Goal: Task Accomplishment & Management: Manage account settings

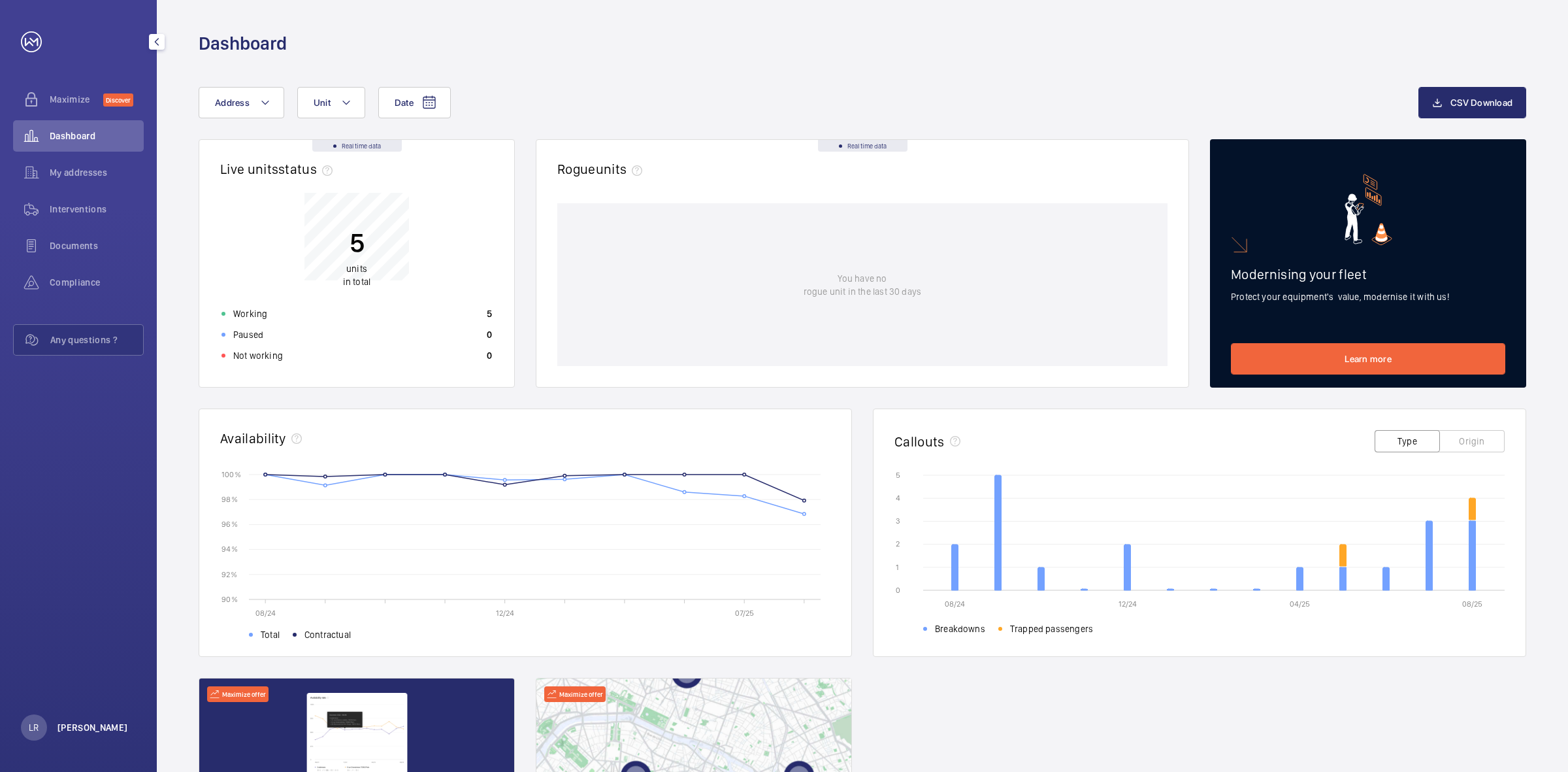
click at [75, 732] on p "[PERSON_NAME]" at bounding box center [92, 727] width 71 height 13
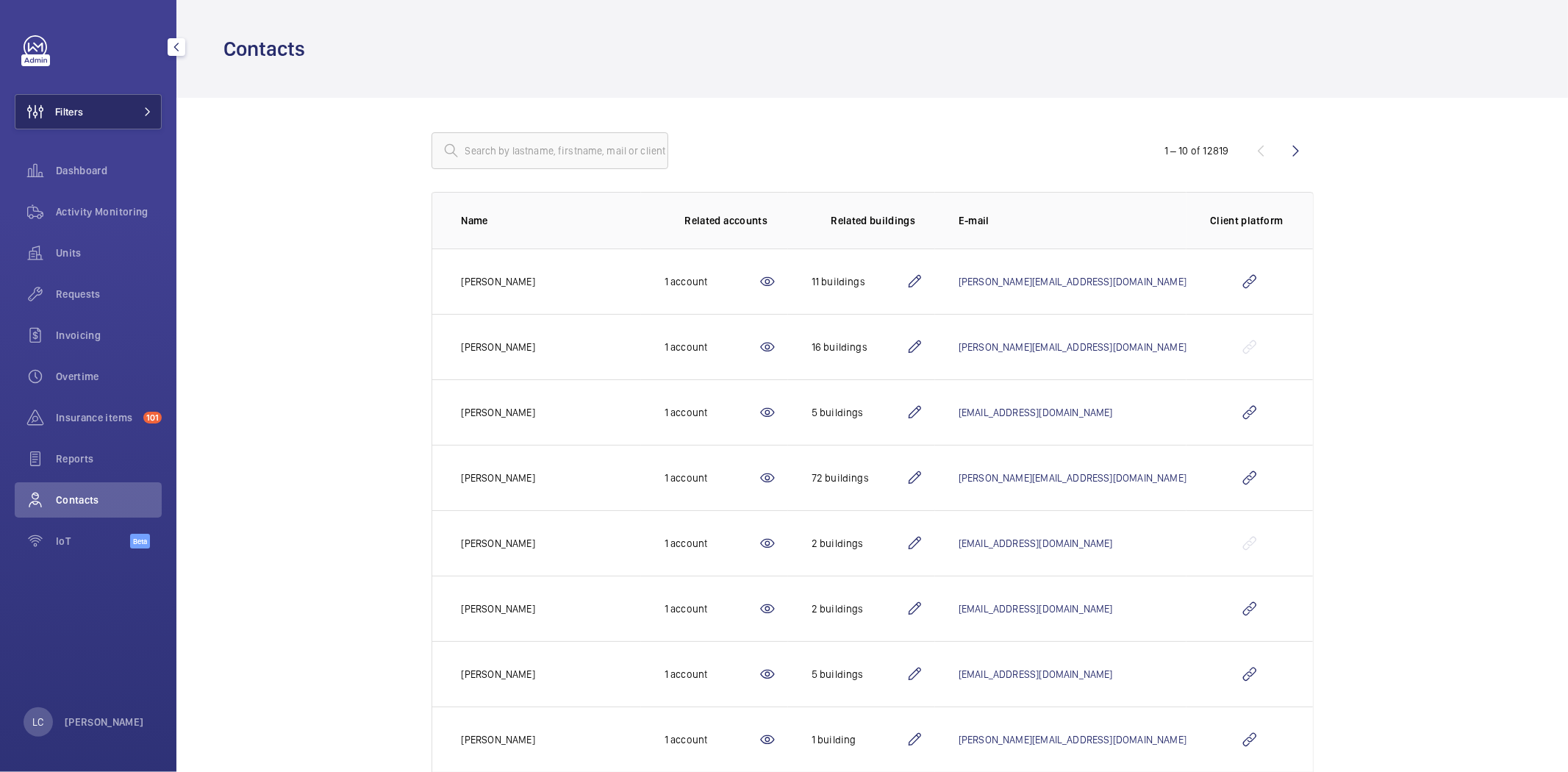
click at [115, 106] on button "Filters" at bounding box center [87, 112] width 147 height 36
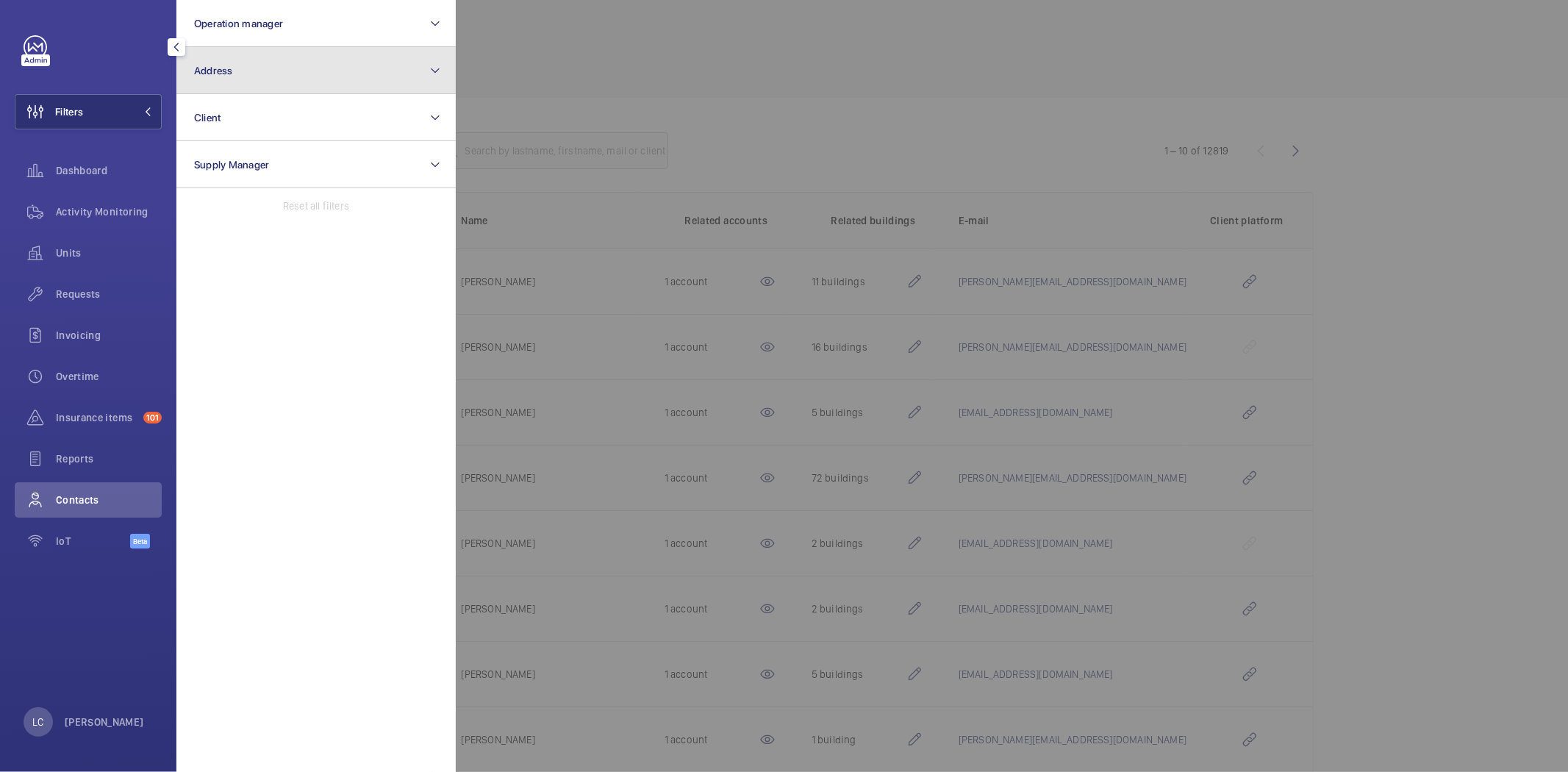
click at [258, 70] on button "Address" at bounding box center [316, 70] width 280 height 47
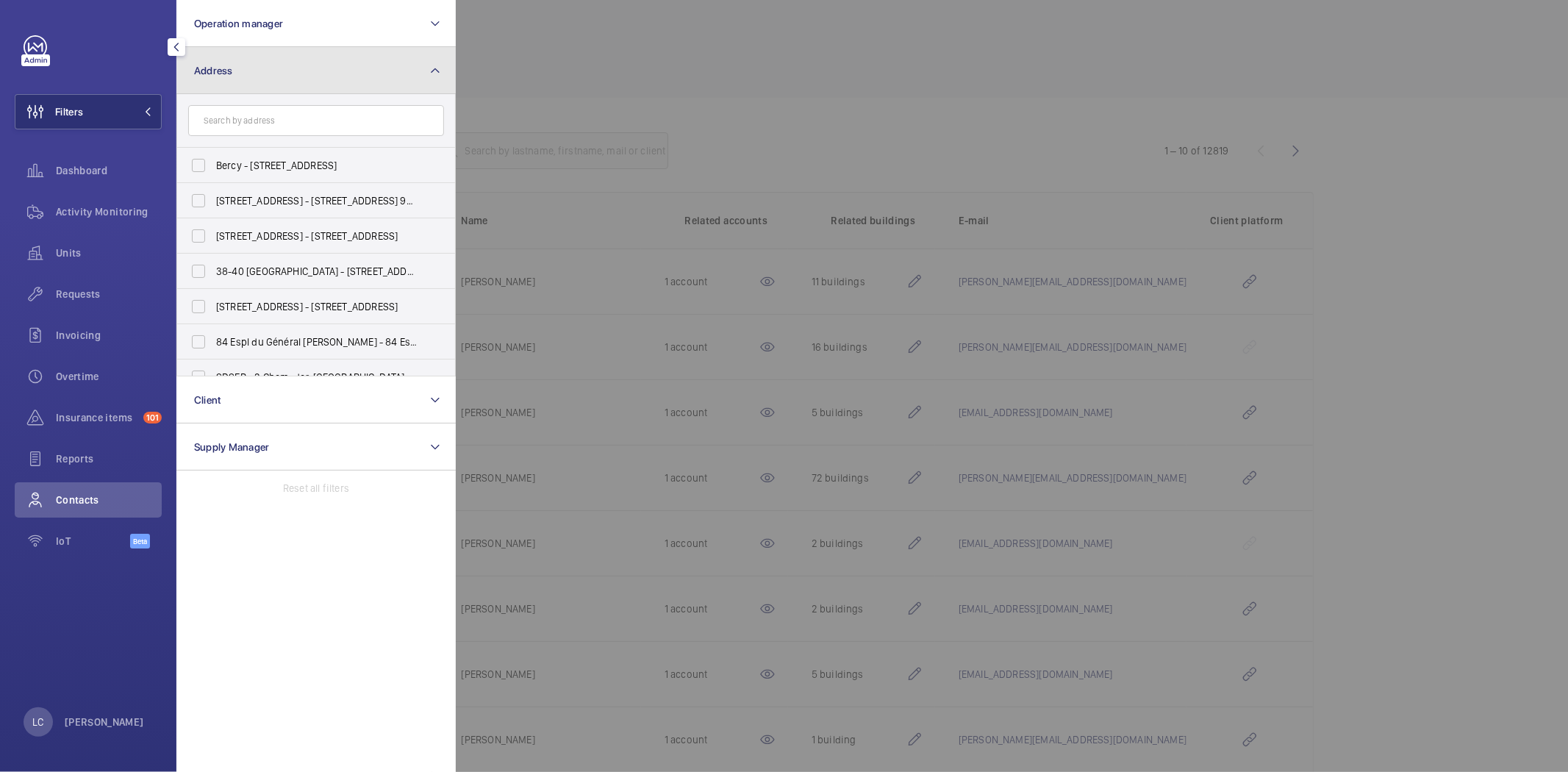
click at [256, 64] on button "Address" at bounding box center [316, 70] width 280 height 47
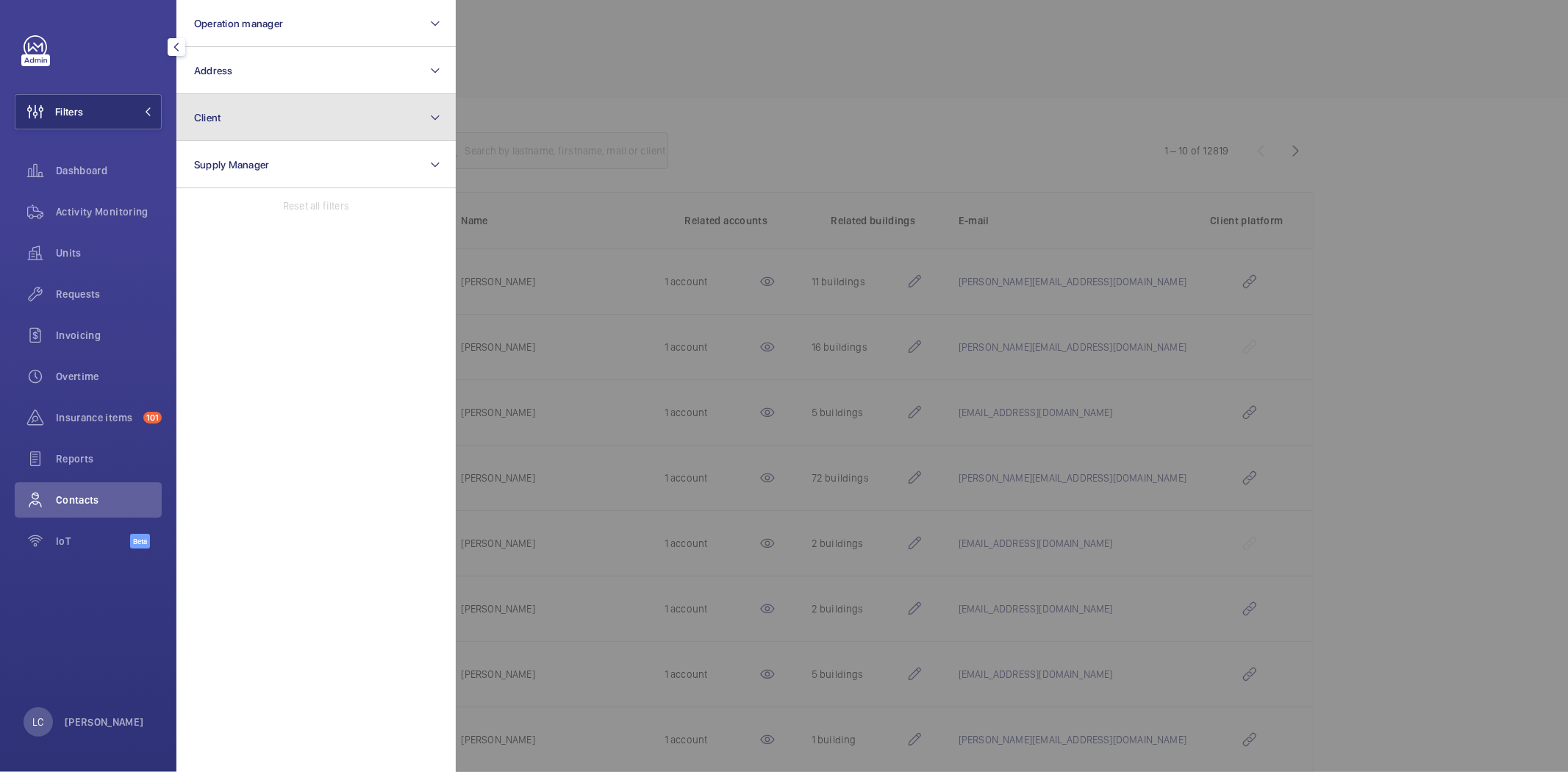
click at [254, 112] on button "Client" at bounding box center [316, 117] width 280 height 47
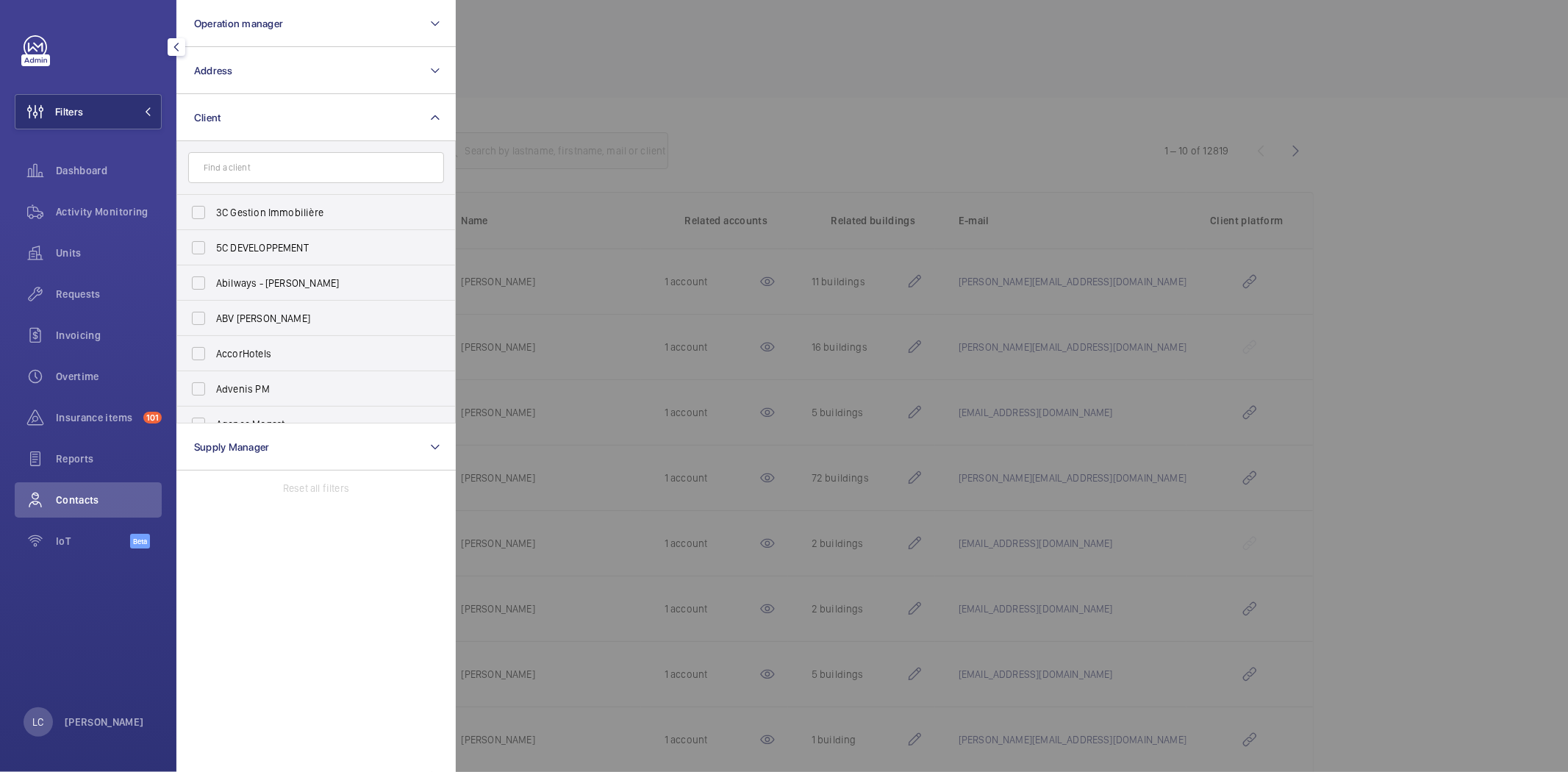
click at [253, 164] on input "text" at bounding box center [316, 167] width 256 height 31
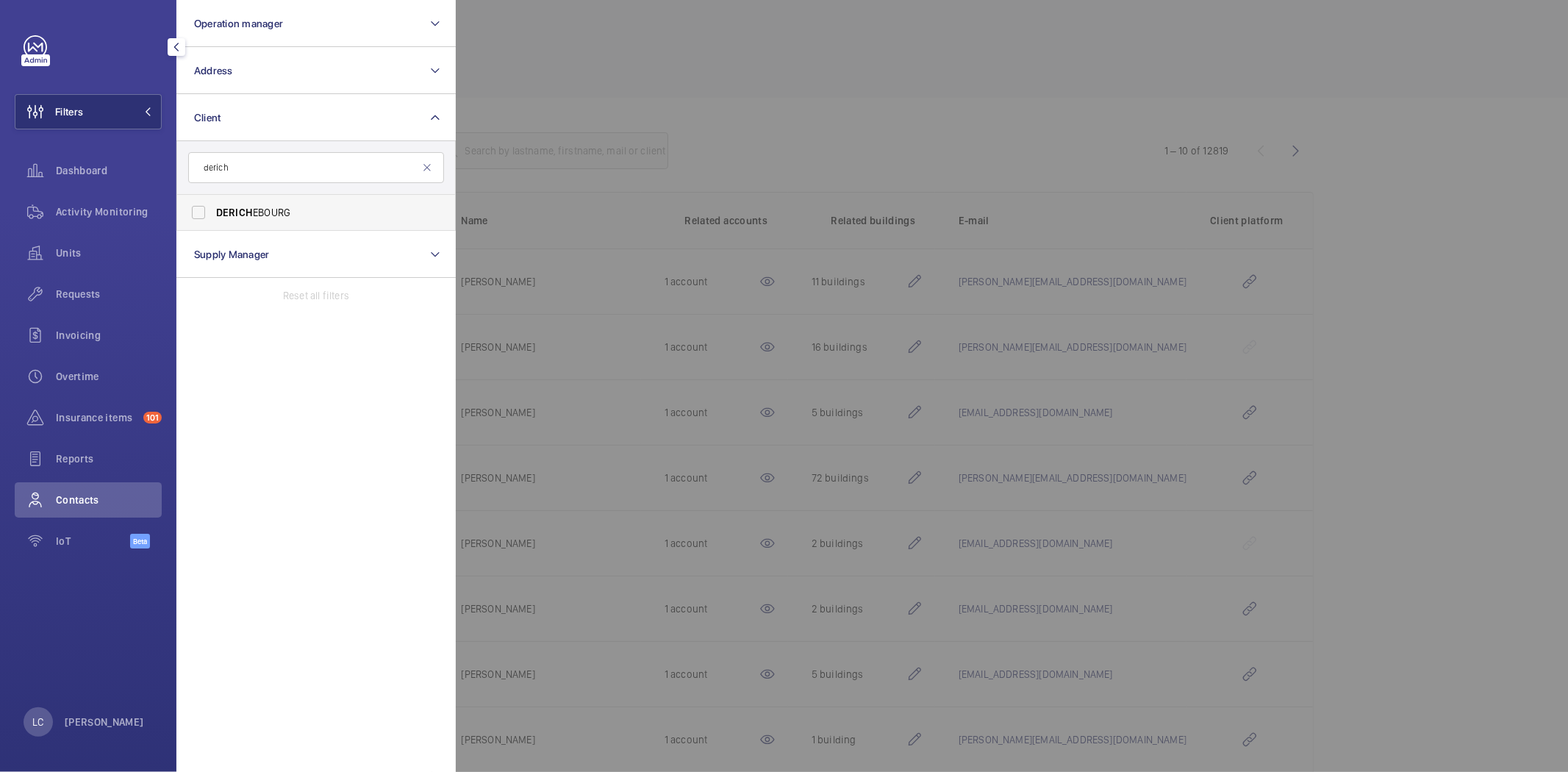
type input "derich"
click at [265, 216] on span "DERICH EBOURG" at bounding box center [317, 212] width 202 height 14
click at [213, 216] on input "DERICH EBOURG" at bounding box center [198, 212] width 30 height 30
checkbox input "true"
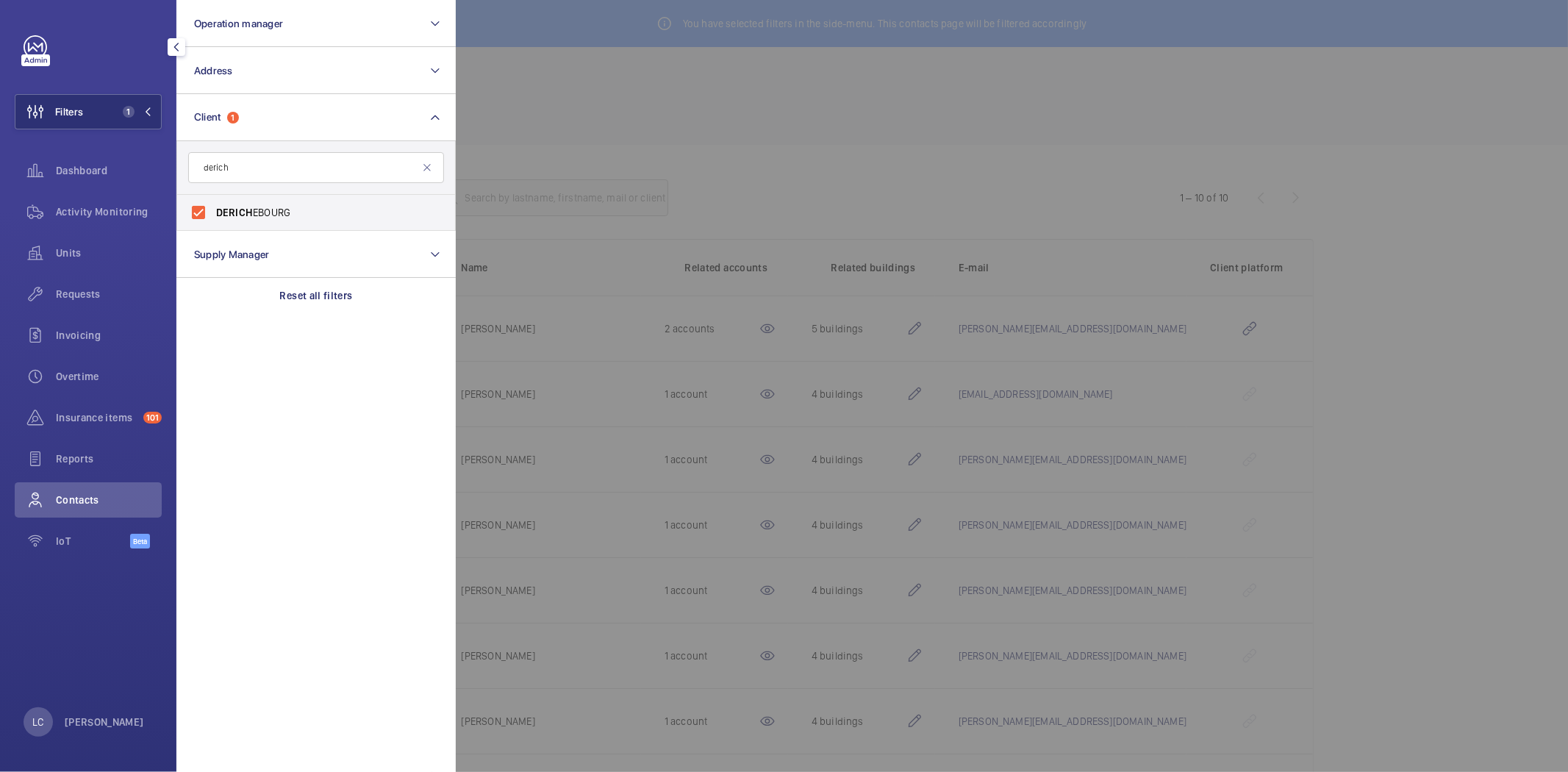
click at [700, 121] on div at bounding box center [1239, 386] width 1568 height 772
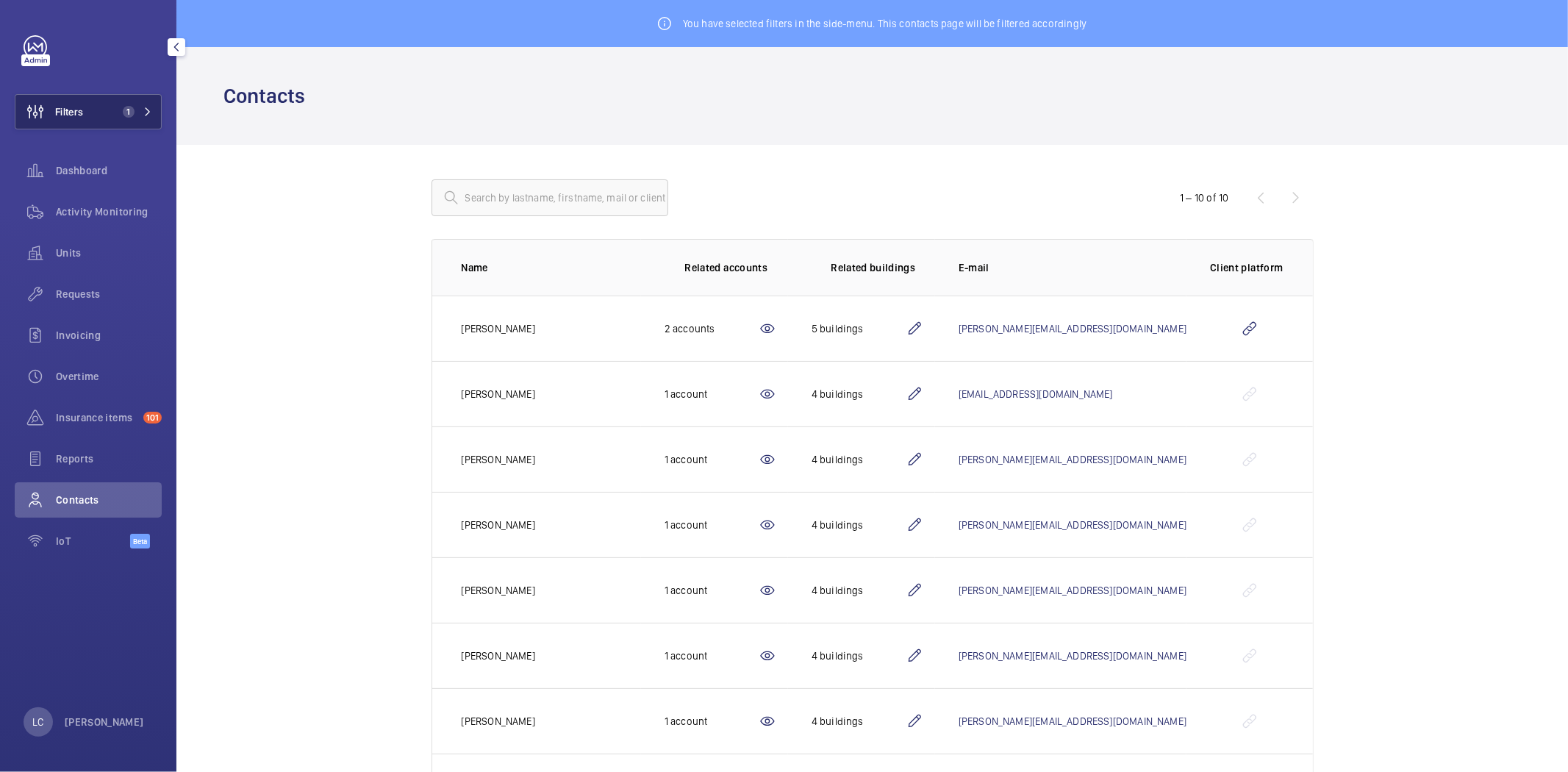
click at [147, 120] on button "Filters 1" at bounding box center [87, 112] width 147 height 36
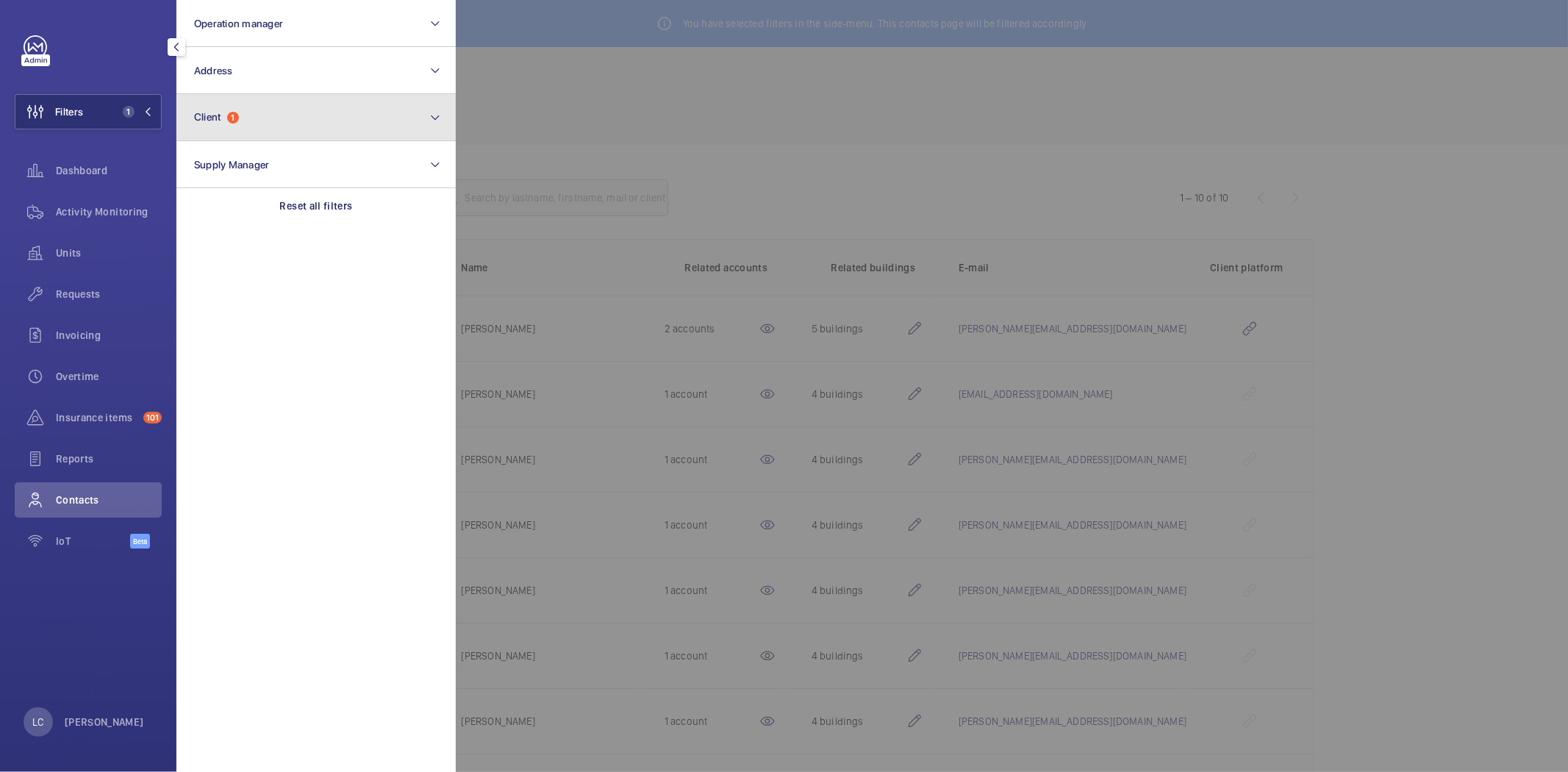
click at [236, 131] on button "Client 1" at bounding box center [316, 117] width 280 height 47
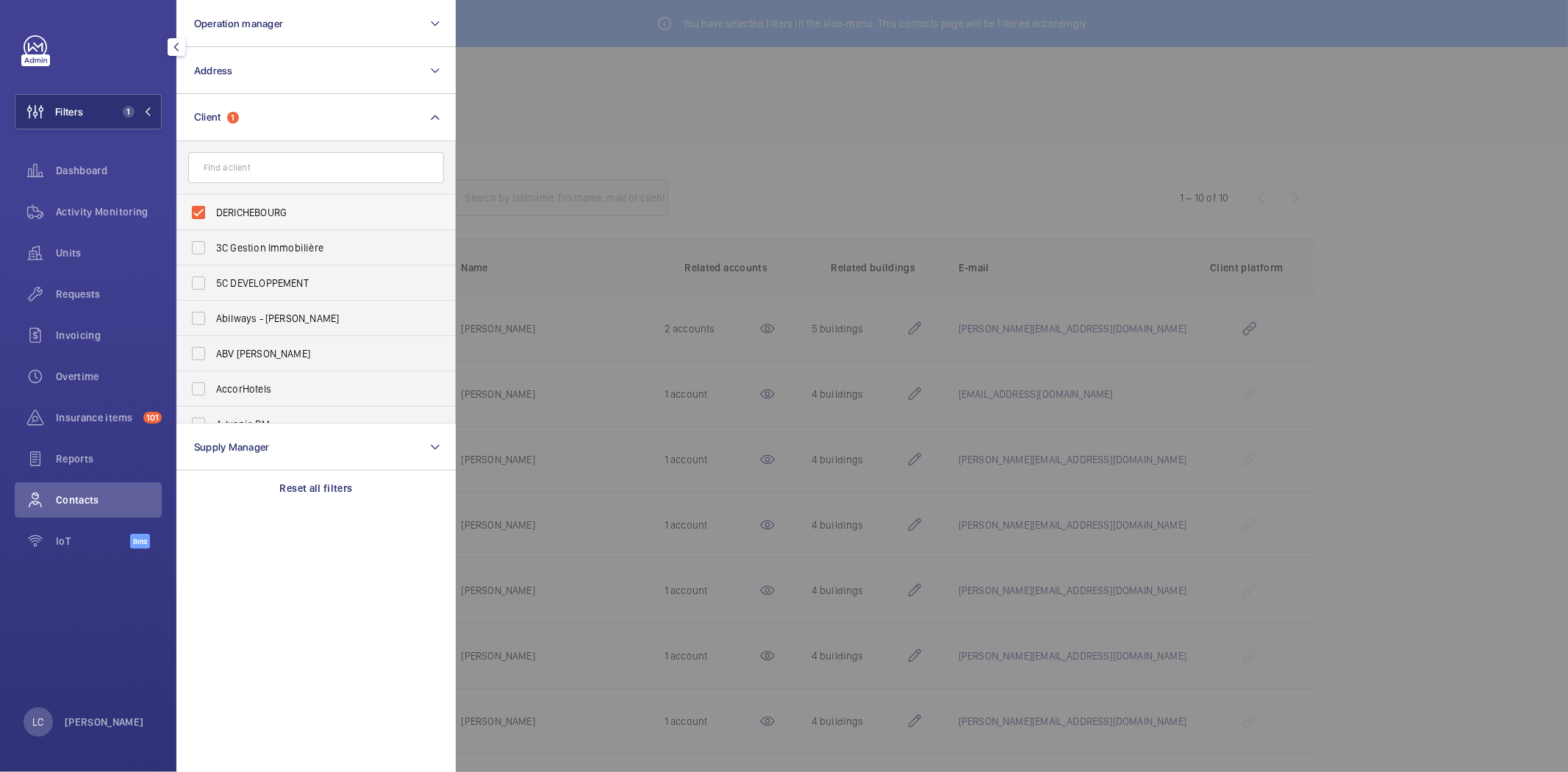
click at [196, 215] on label "DERICHEBOURG" at bounding box center [305, 212] width 256 height 36
click at [196, 215] on input "DERICHEBOURG" at bounding box center [198, 212] width 30 height 30
checkbox input "false"
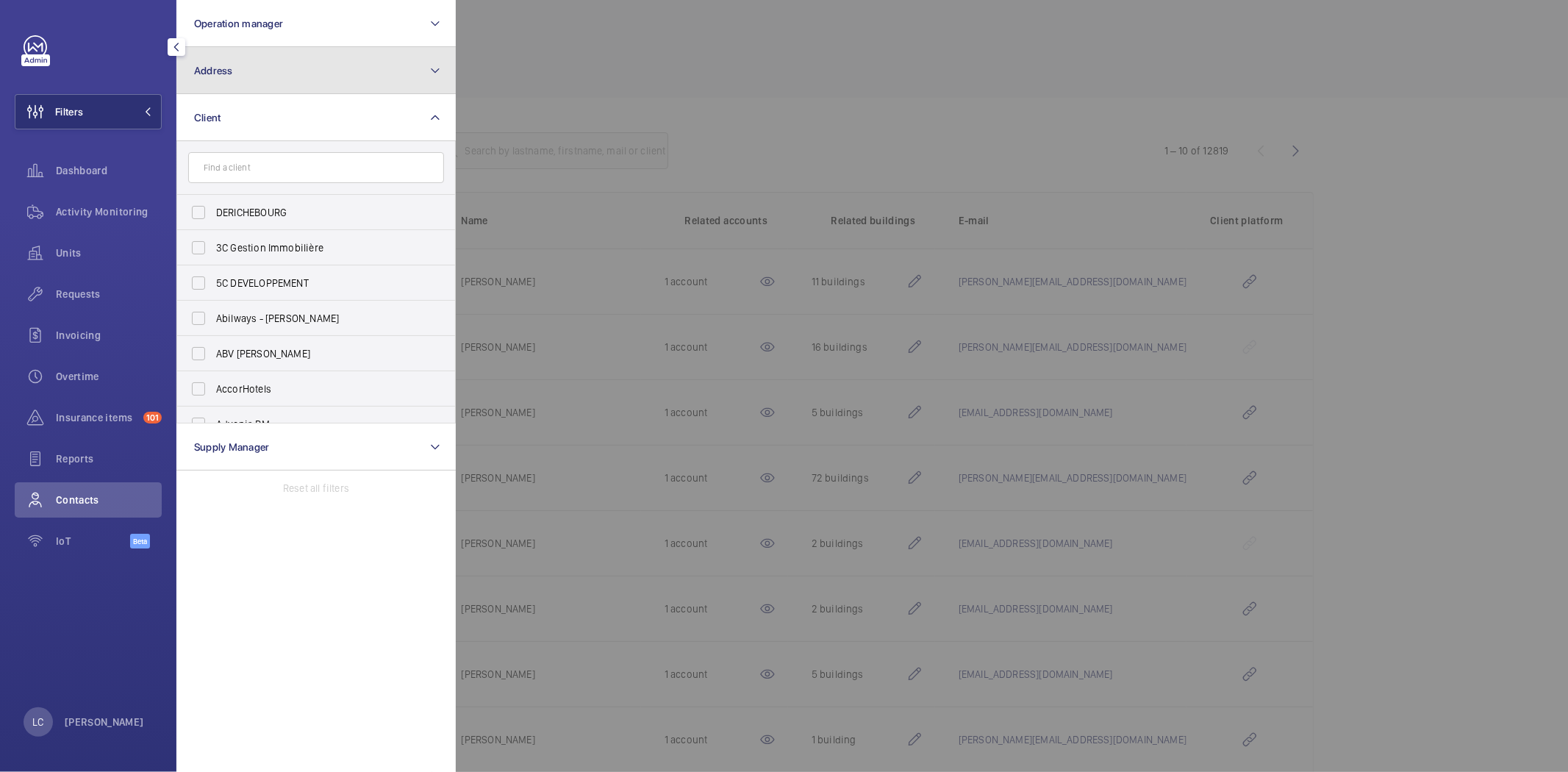
click at [270, 77] on button "Address" at bounding box center [316, 70] width 280 height 47
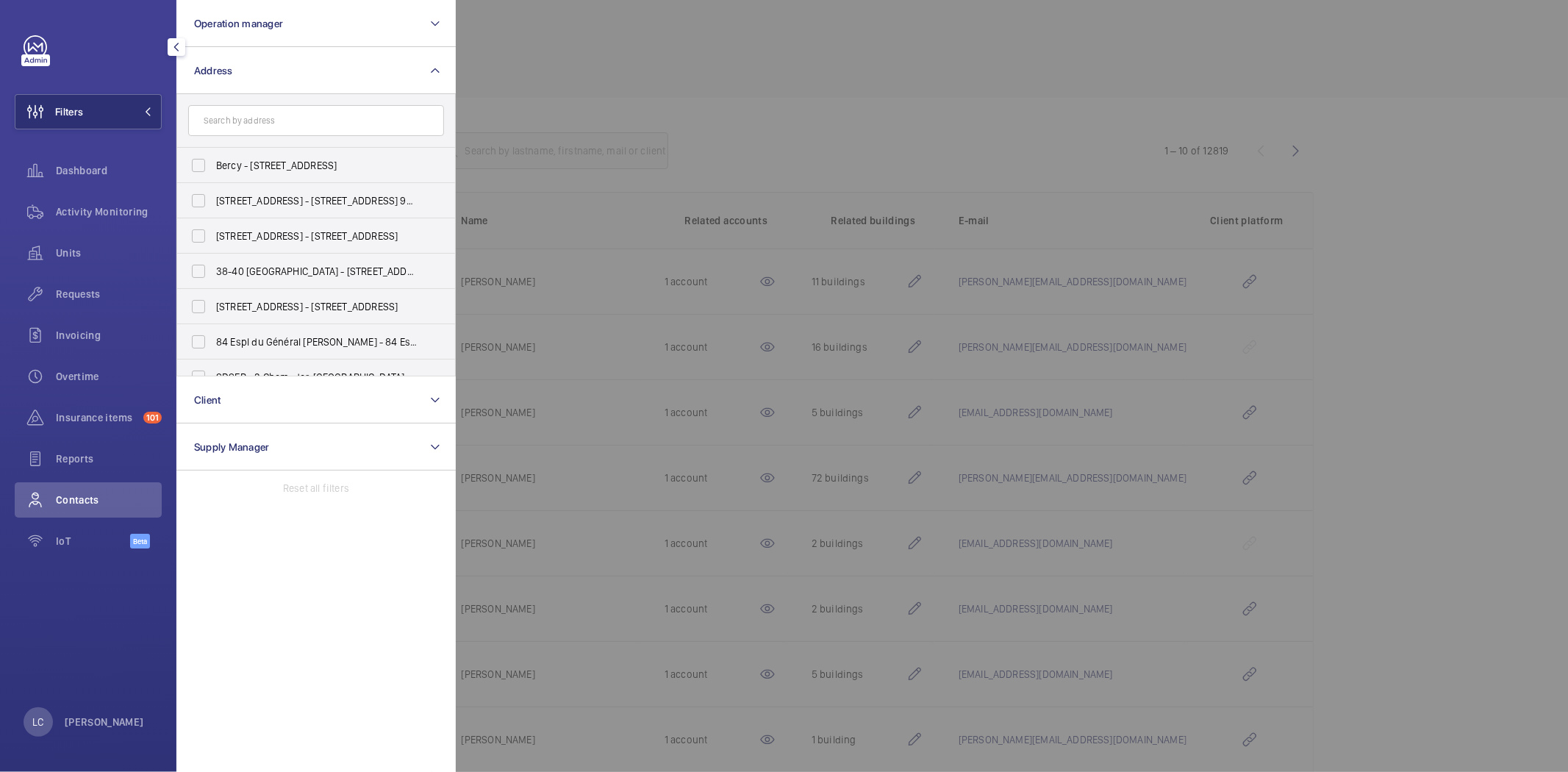
click at [274, 123] on input "text" at bounding box center [316, 120] width 256 height 31
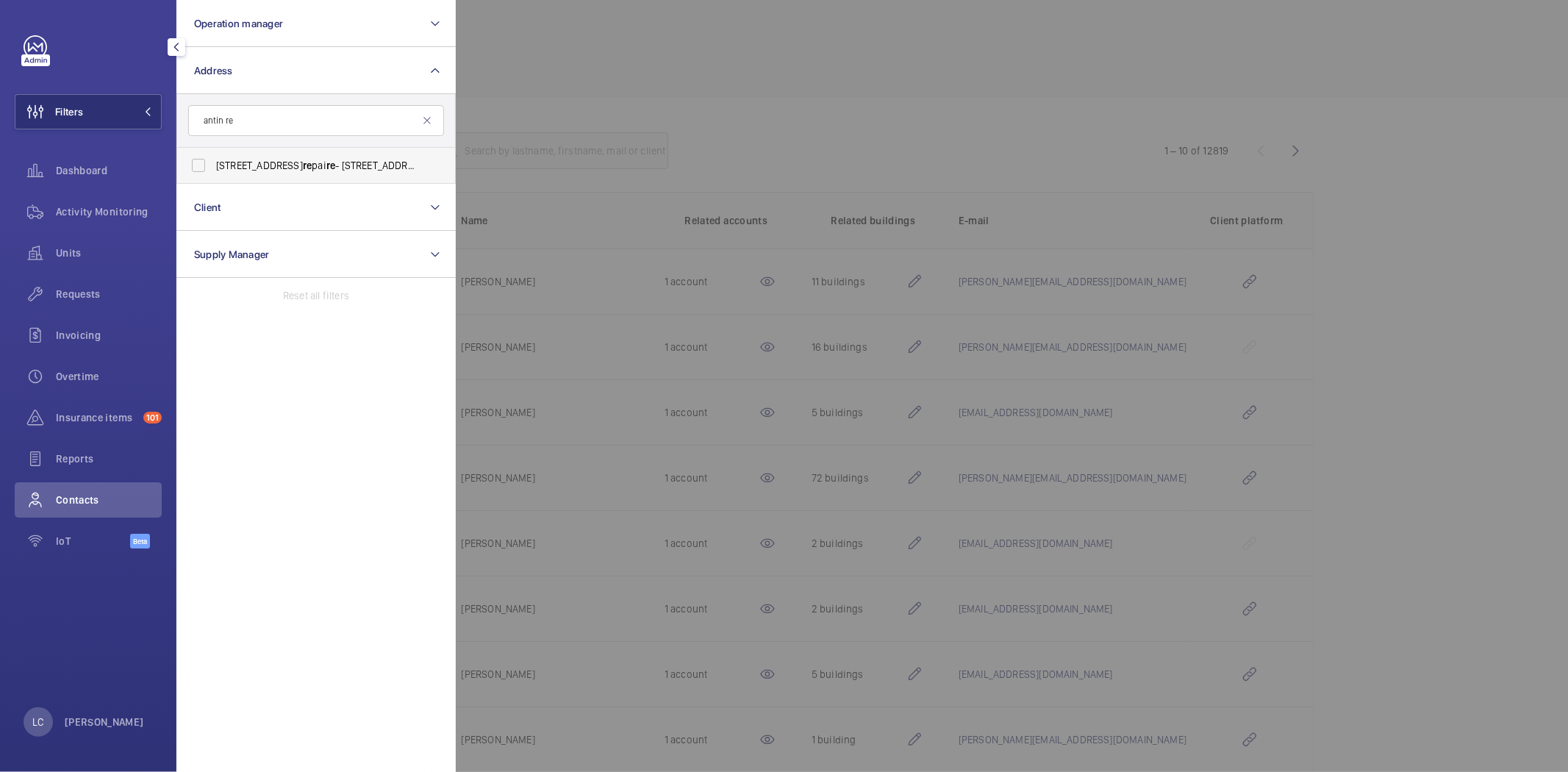
type input "antin re"
click at [303, 166] on span "re" at bounding box center [306, 165] width 9 height 12
click at [213, 166] on input "40-44 Rue Beau re pai re - 40-44 Rue Beau re pai re , 93500 P ANTIN , P ANTIN 9…" at bounding box center [198, 165] width 30 height 30
checkbox input "true"
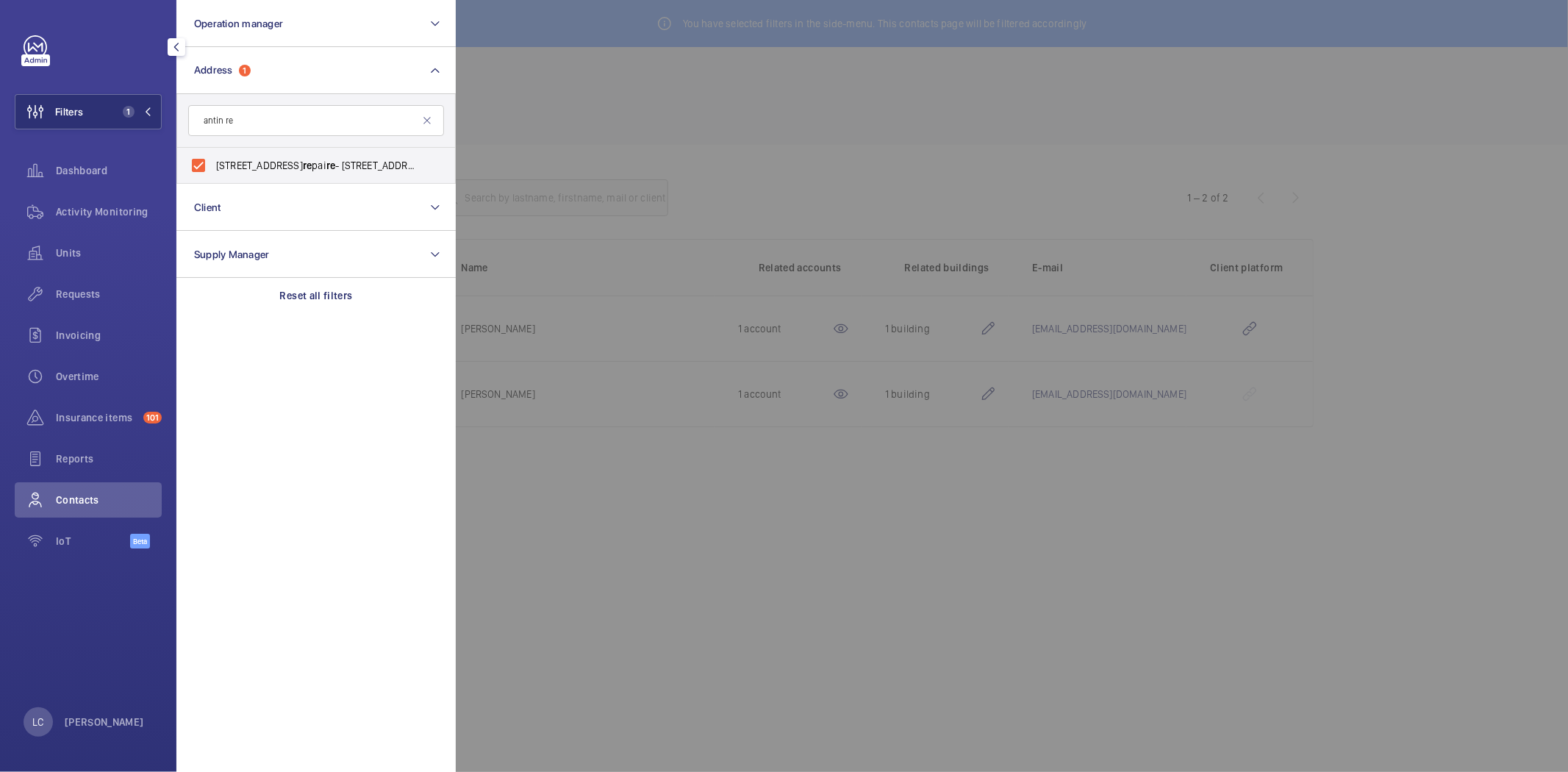
click at [648, 79] on div at bounding box center [1239, 386] width 1568 height 772
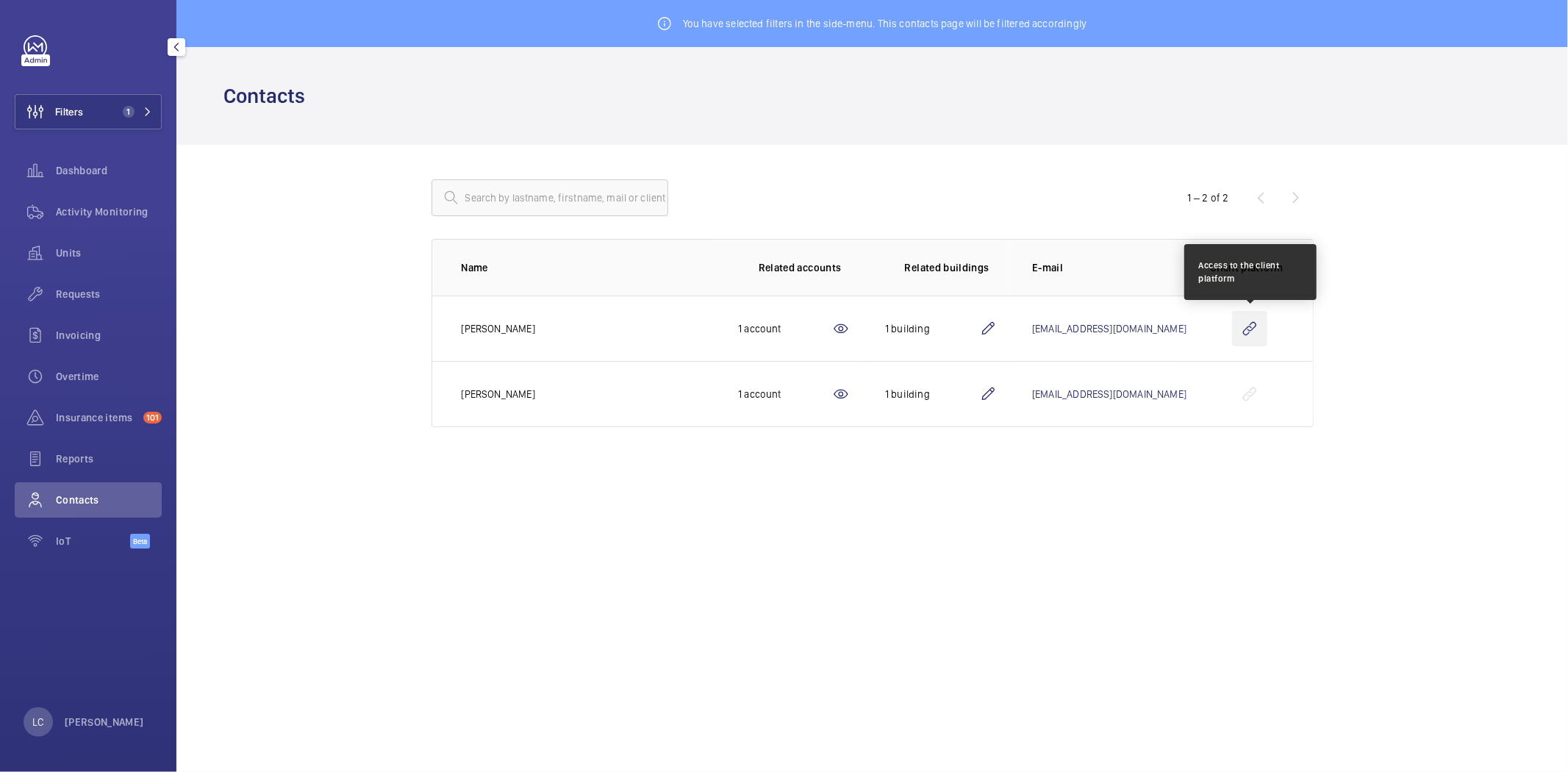
click at [1247, 326] on wm-front-icon-button at bounding box center [1249, 329] width 36 height 36
click at [979, 331] on mat-icon at bounding box center [988, 329] width 17 height 17
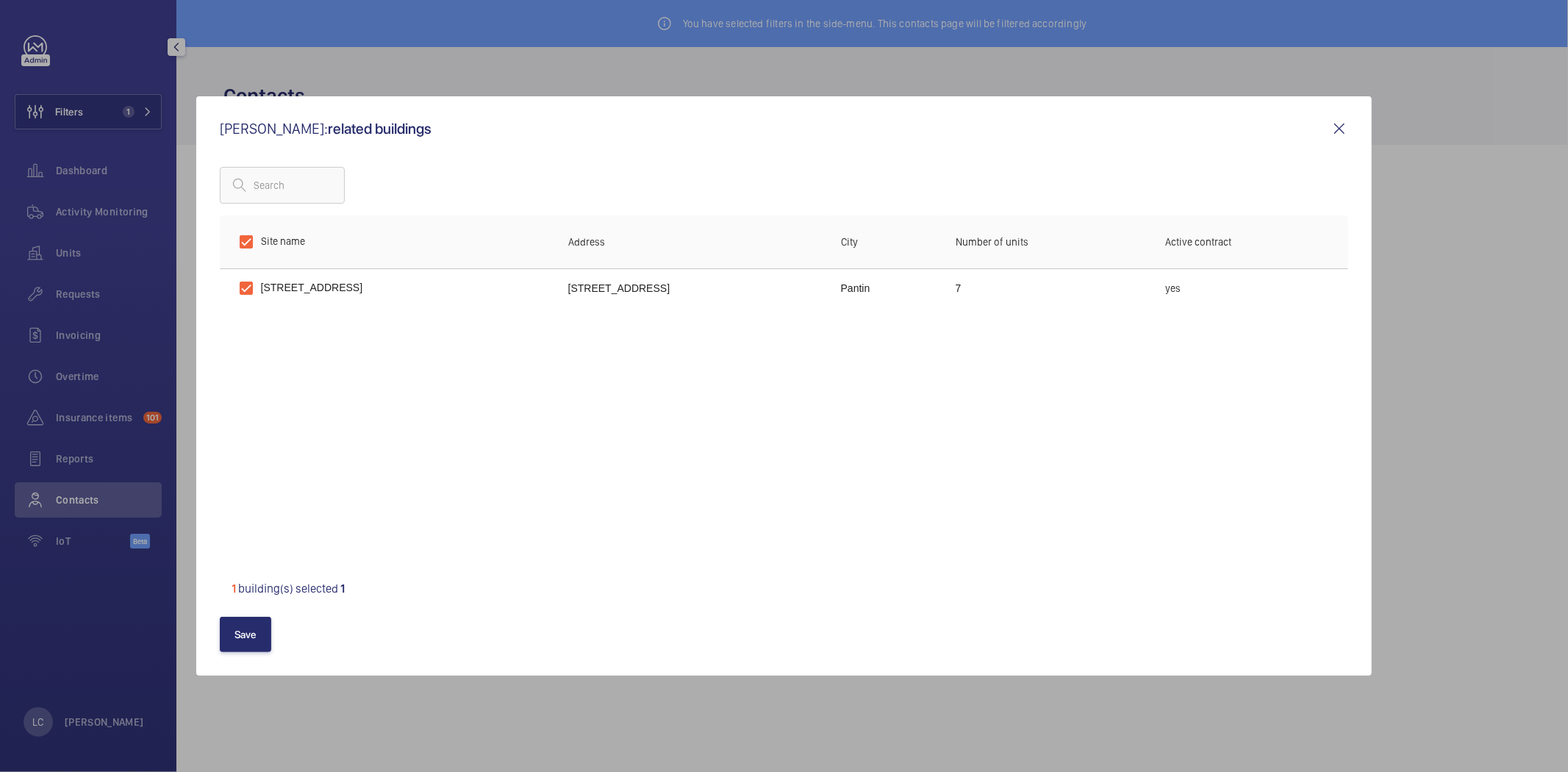
click at [1348, 130] on mat-icon at bounding box center [1339, 129] width 17 height 17
